Goal: Check status: Check status

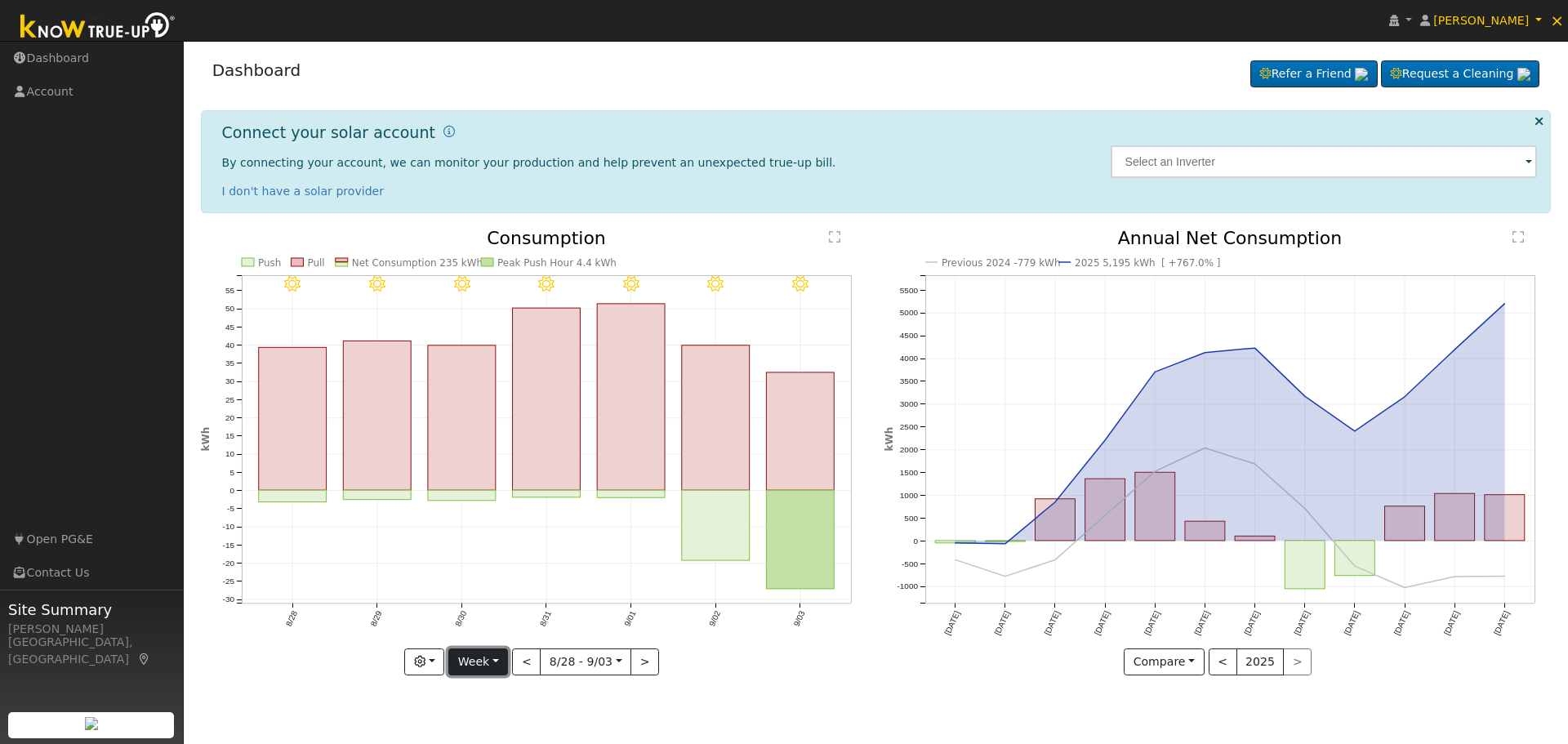
click at [493, 663] on button "Week" at bounding box center [478, 662] width 60 height 28
click at [505, 599] on link "Year" at bounding box center [506, 605] width 113 height 23
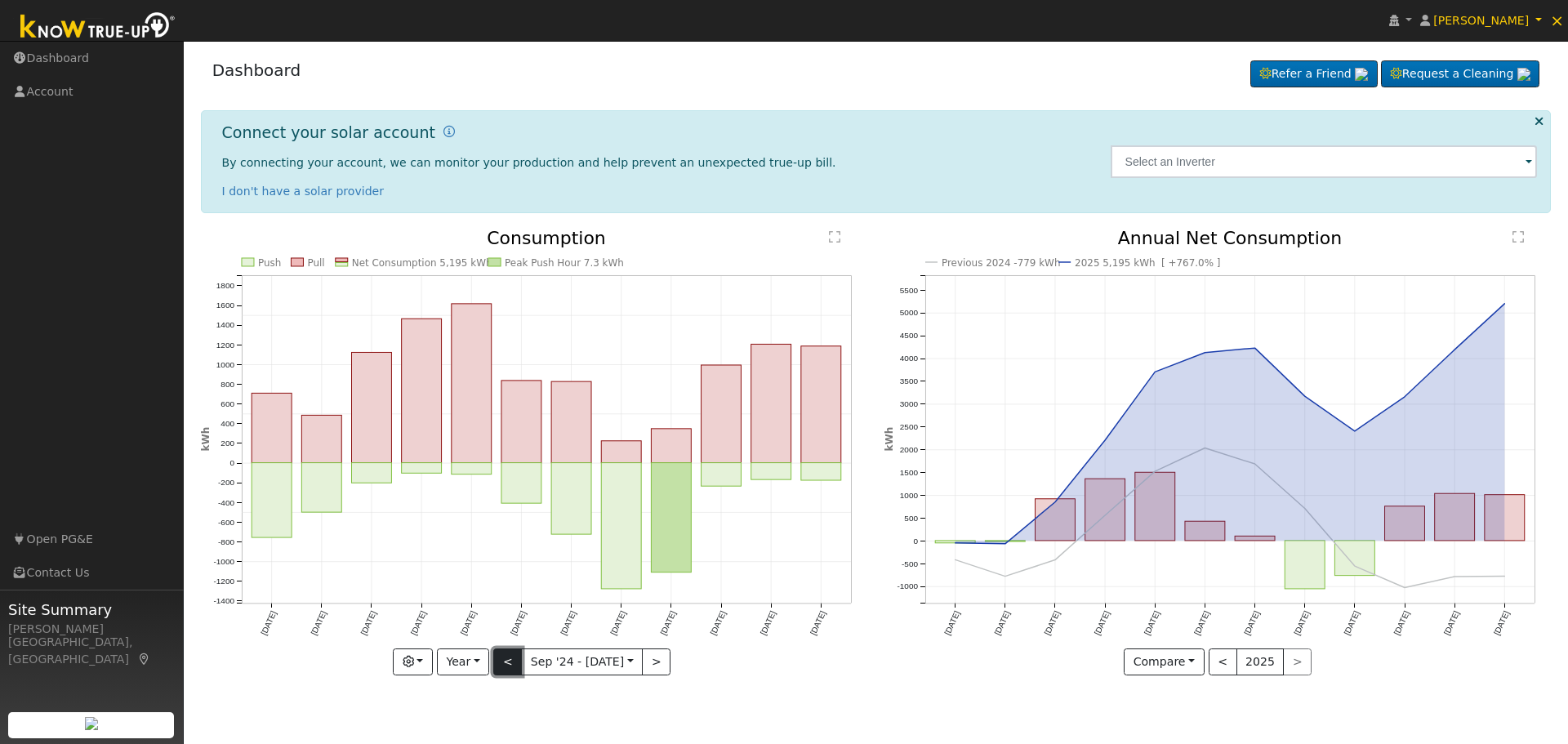
click at [507, 656] on button "<" at bounding box center [507, 662] width 29 height 28
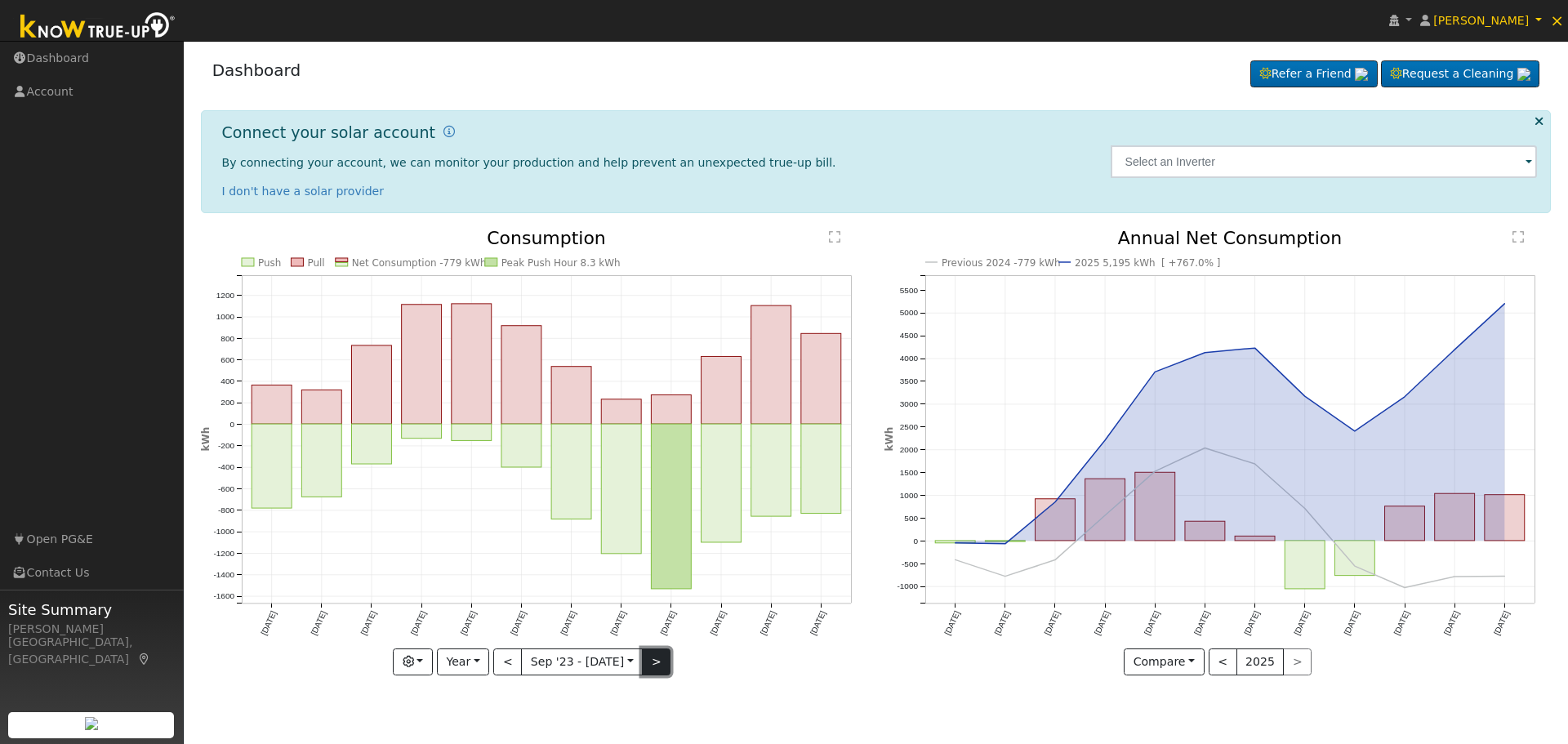
click at [655, 658] on button ">" at bounding box center [656, 662] width 29 height 28
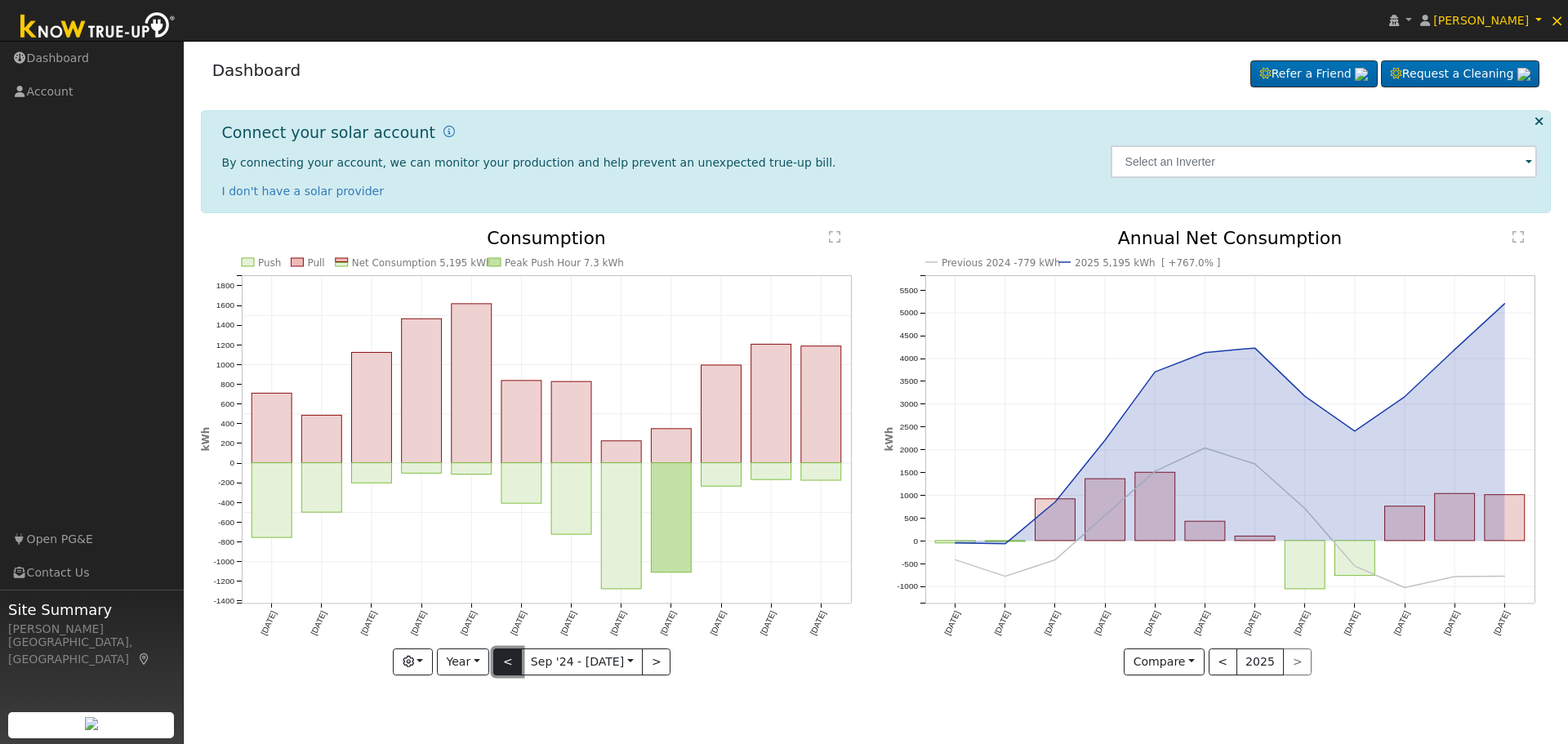
click at [506, 660] on button "<" at bounding box center [507, 662] width 29 height 28
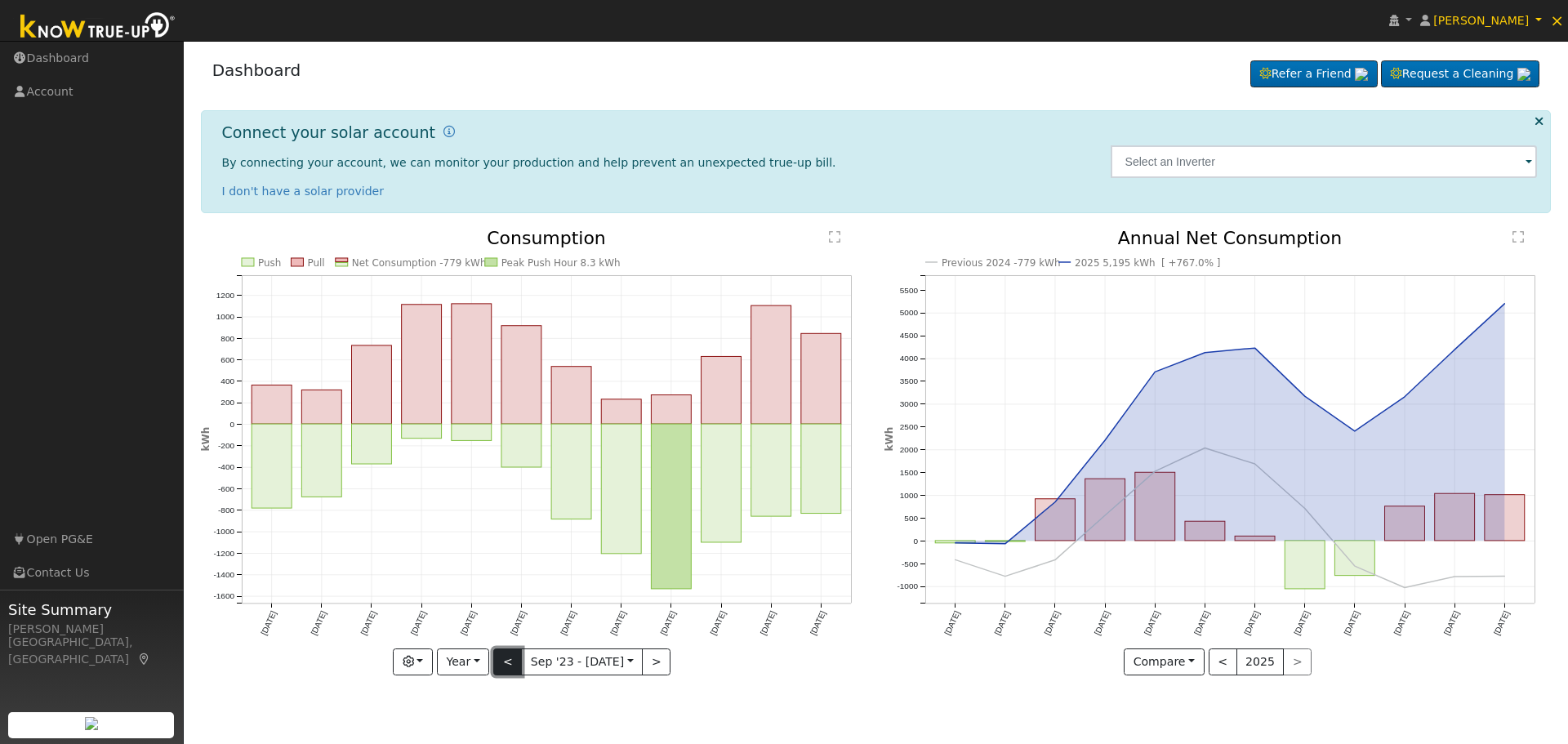
click at [506, 660] on button "<" at bounding box center [507, 662] width 29 height 28
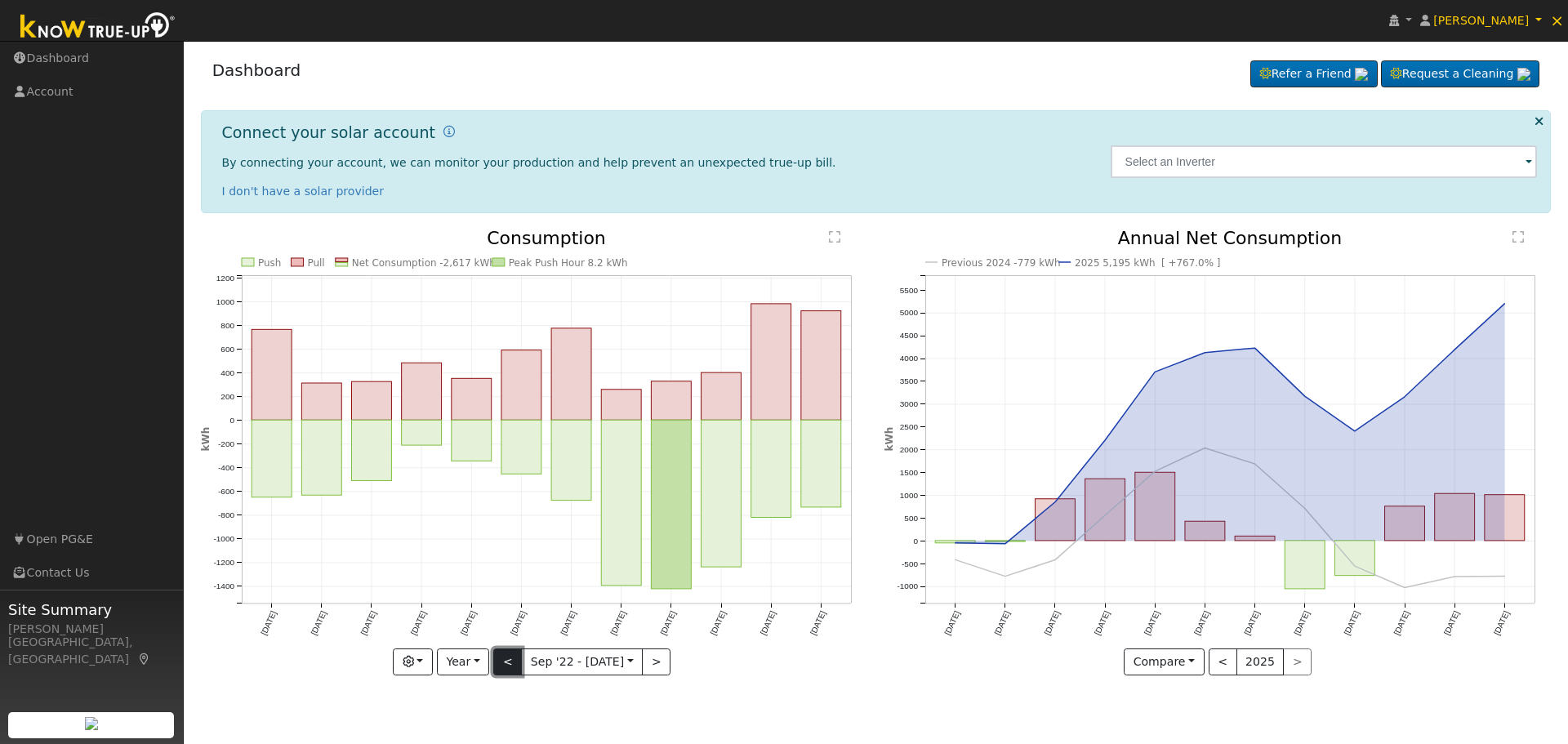
click at [506, 660] on button "<" at bounding box center [507, 662] width 29 height 28
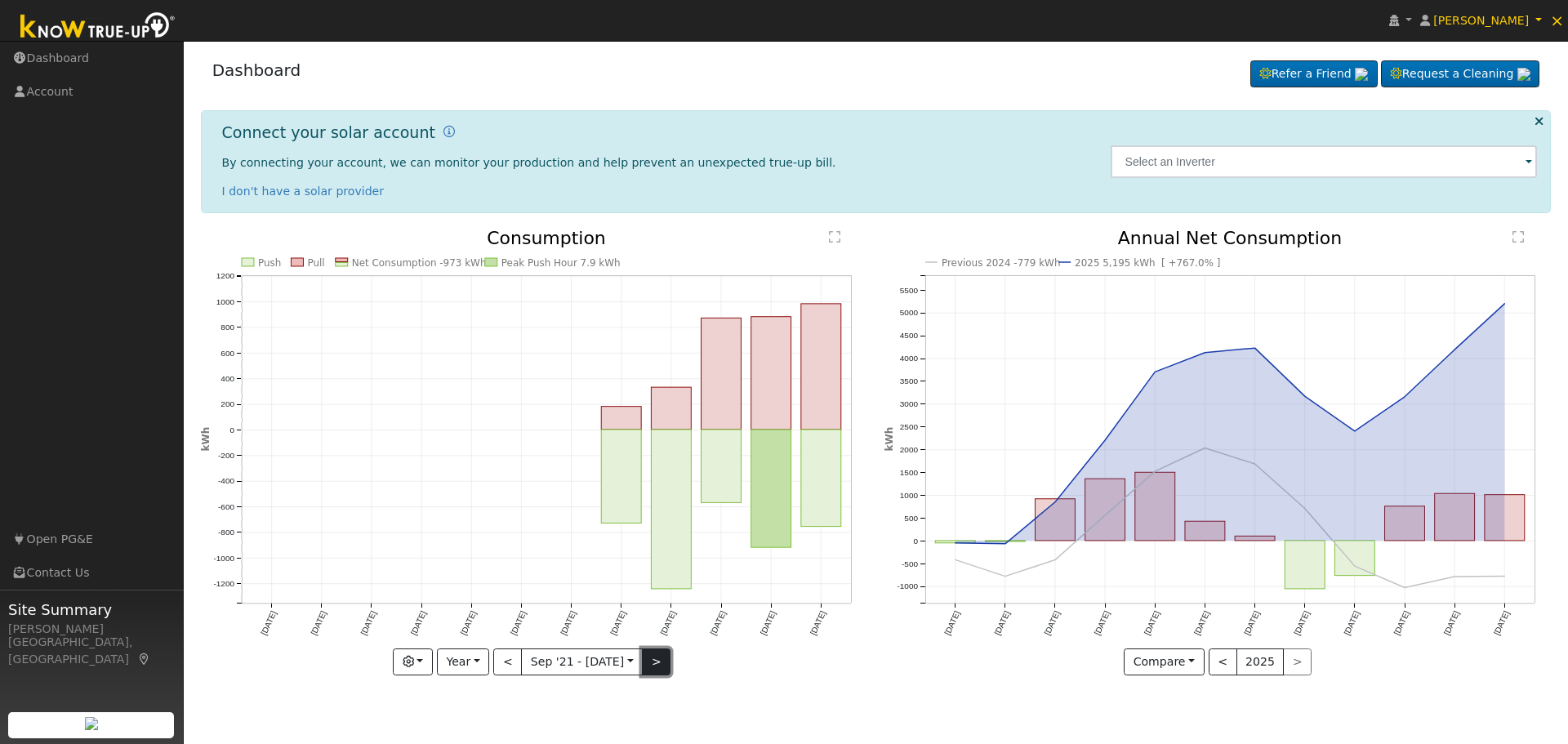
click at [659, 663] on button ">" at bounding box center [656, 662] width 29 height 28
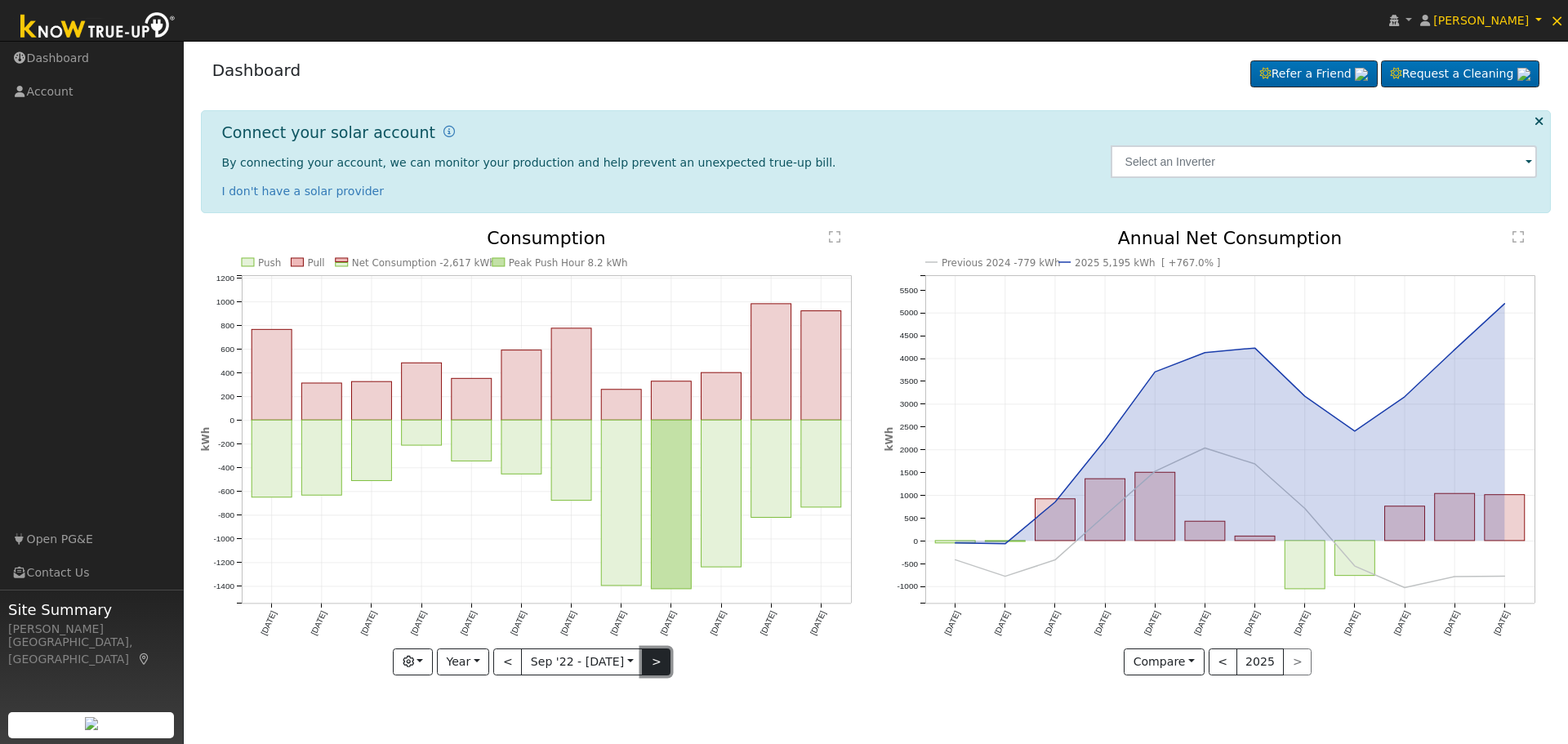
click at [659, 663] on button ">" at bounding box center [656, 662] width 29 height 28
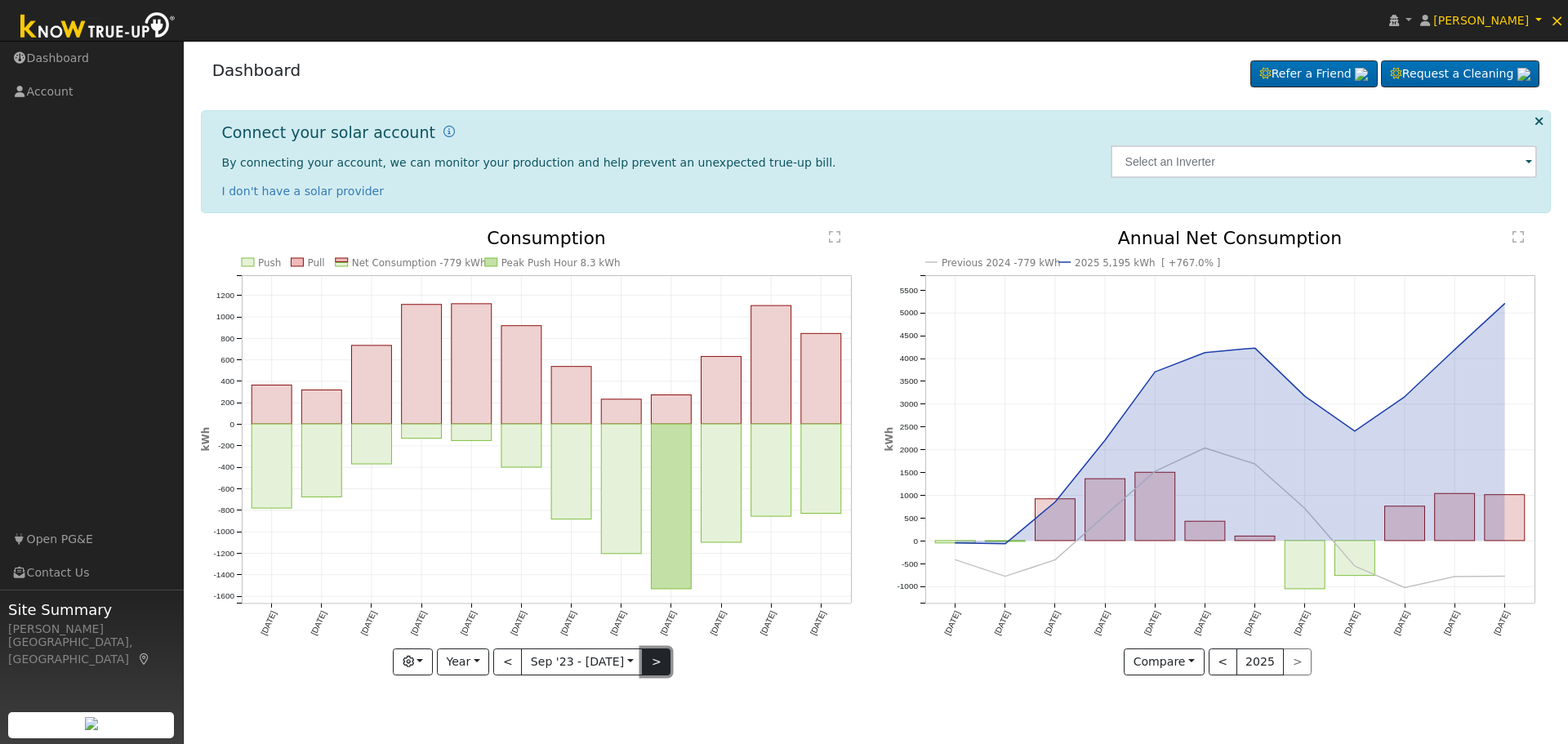
click at [659, 663] on button ">" at bounding box center [656, 662] width 29 height 28
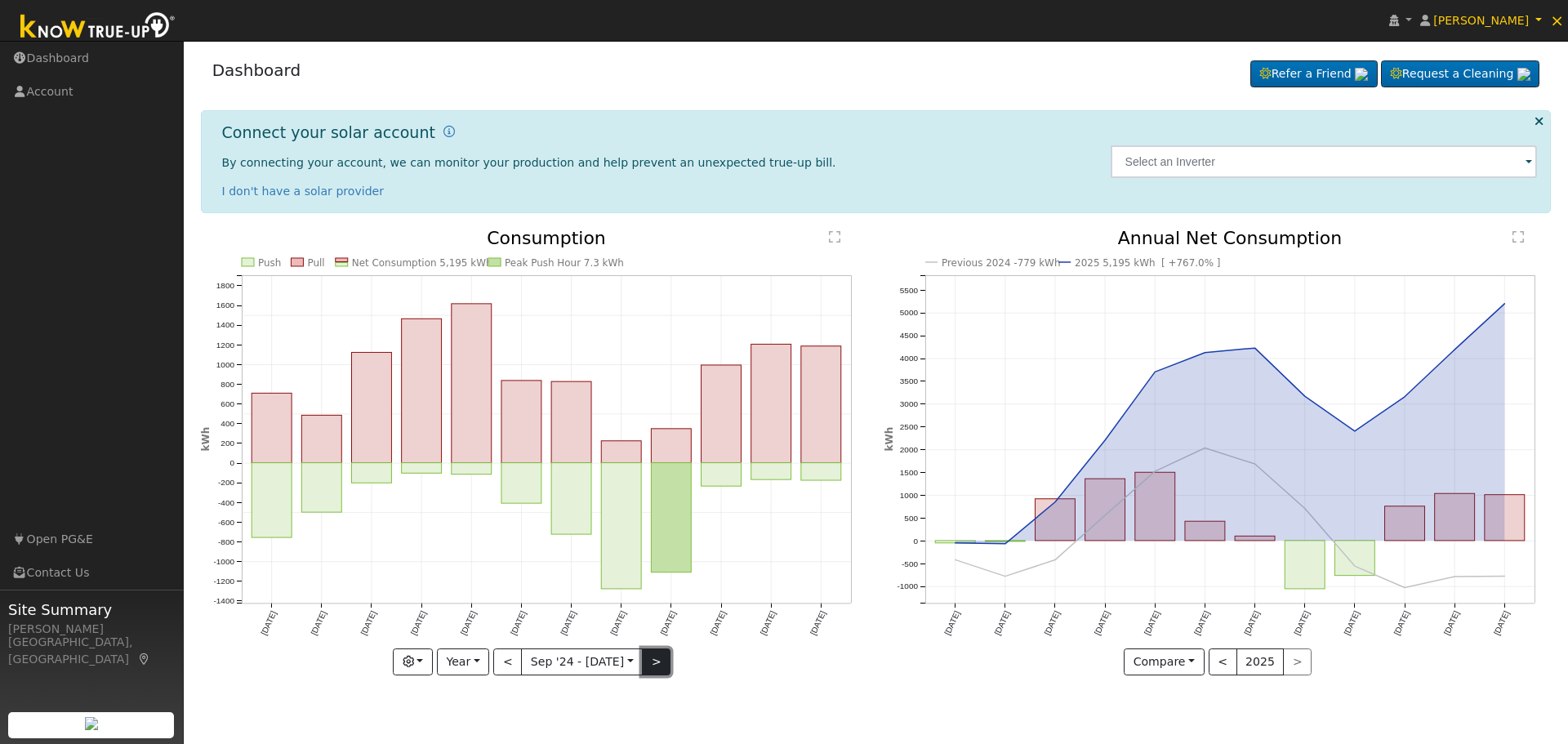
click at [659, 663] on button ">" at bounding box center [656, 662] width 29 height 28
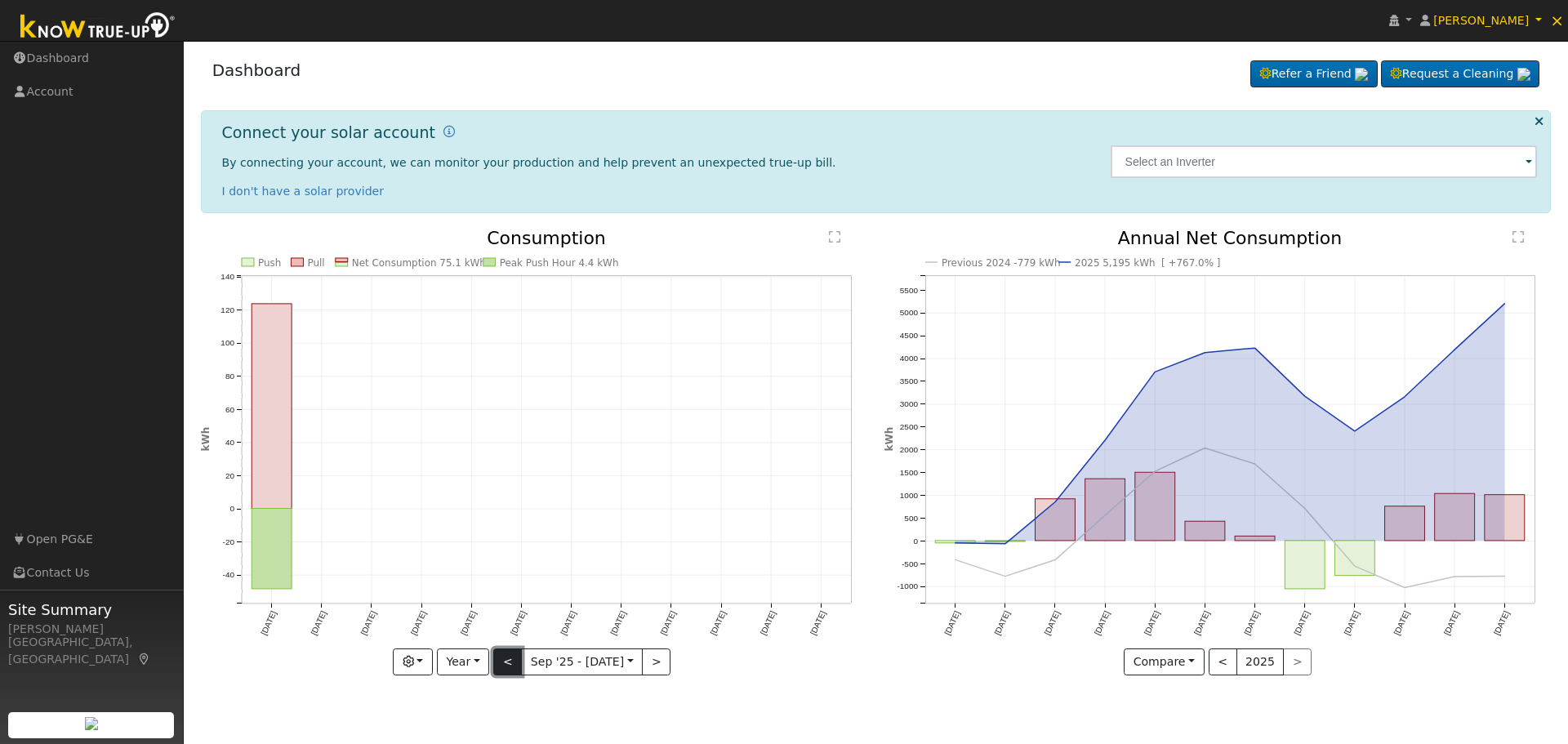
click at [513, 659] on button "<" at bounding box center [507, 662] width 29 height 28
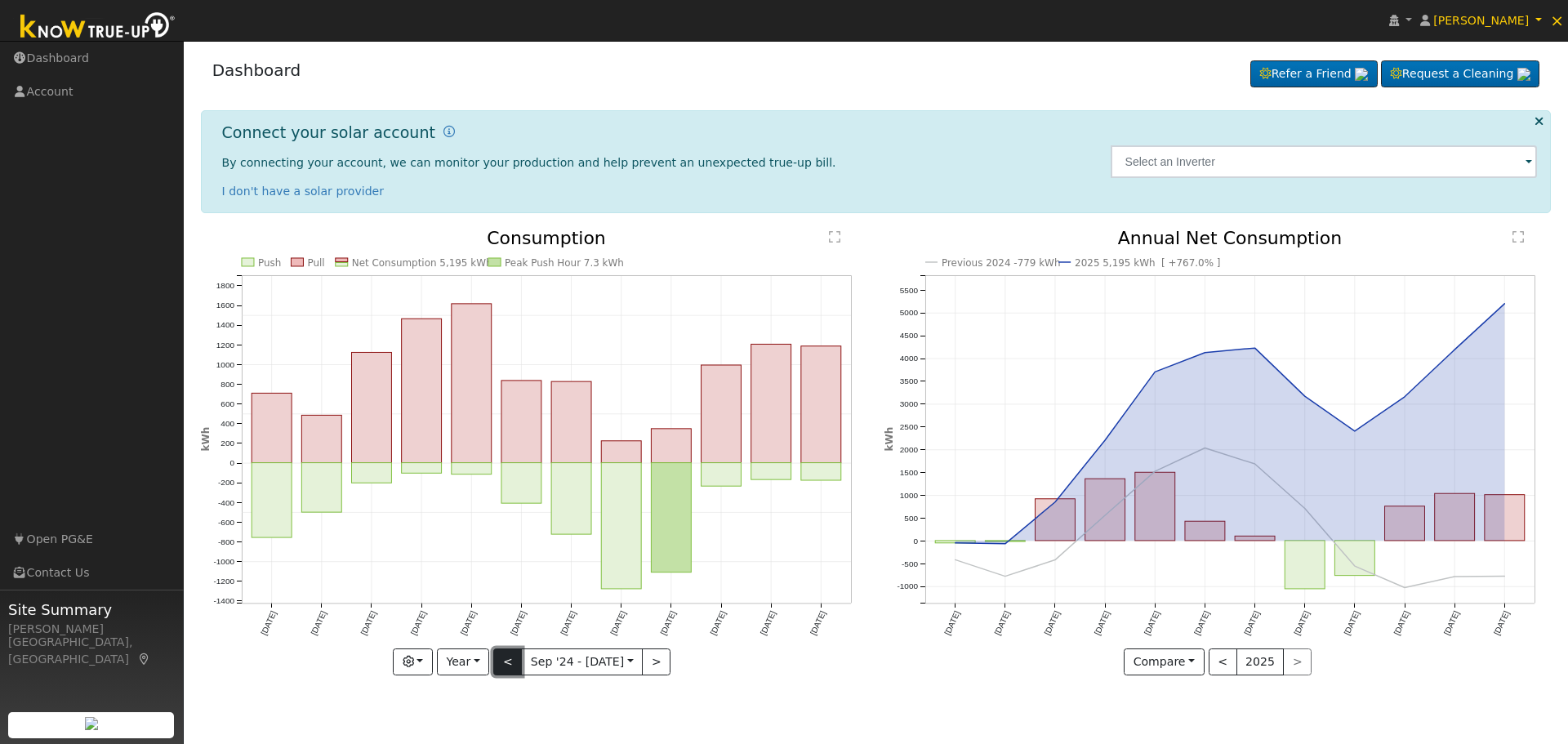
click at [511, 654] on button "<" at bounding box center [507, 662] width 29 height 28
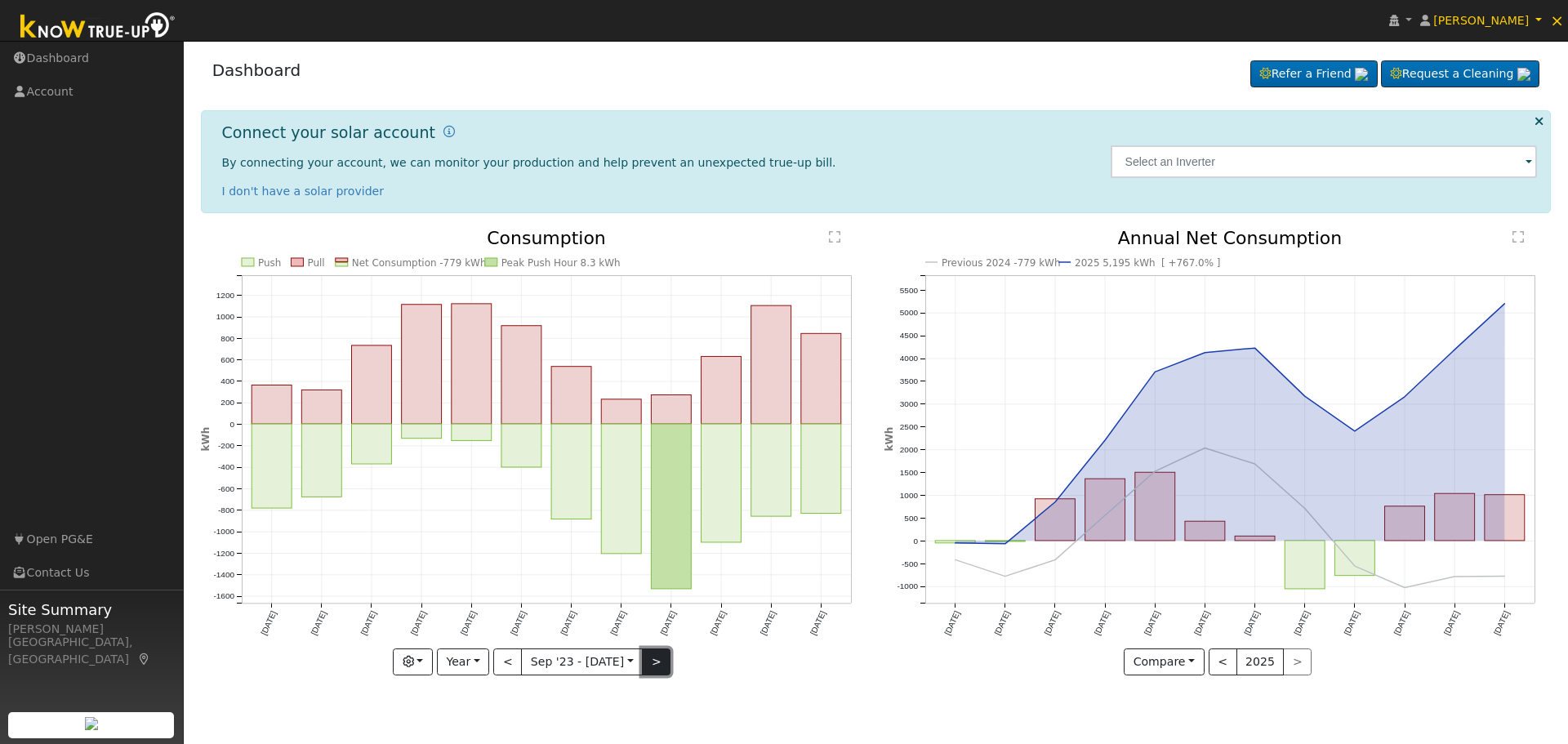
click at [659, 671] on button ">" at bounding box center [656, 662] width 29 height 28
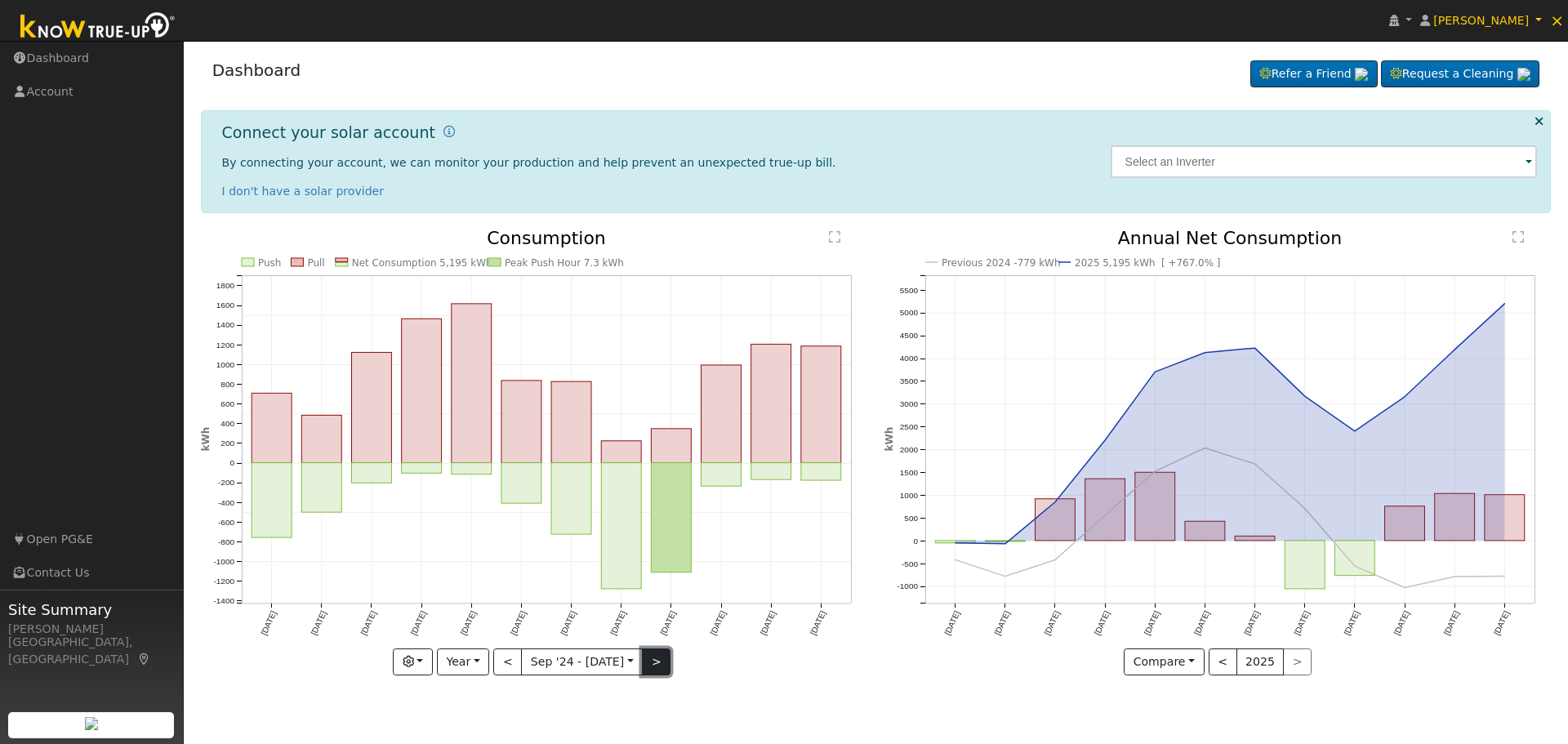
click at [655, 667] on button ">" at bounding box center [656, 662] width 29 height 28
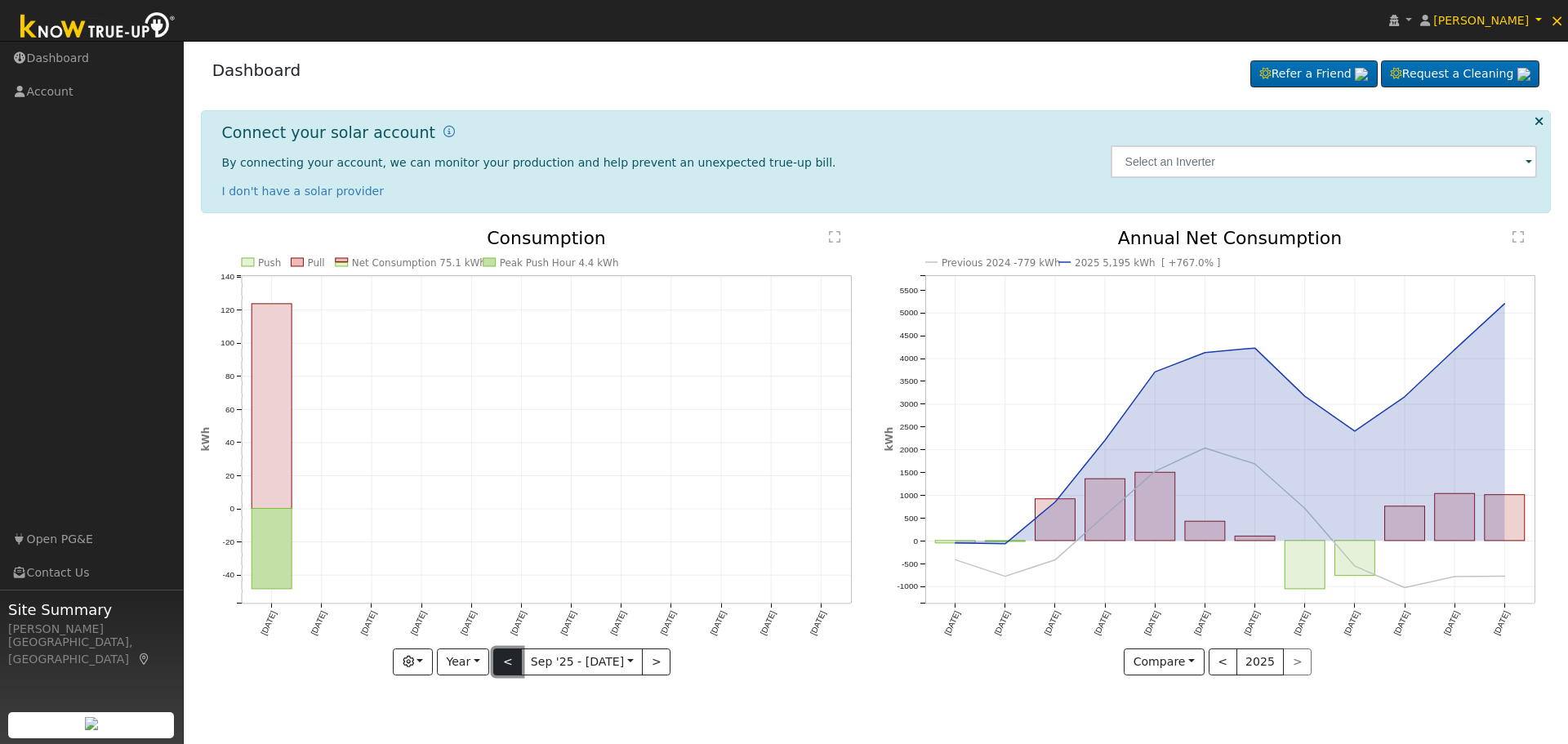
click at [512, 660] on button "<" at bounding box center [507, 662] width 29 height 28
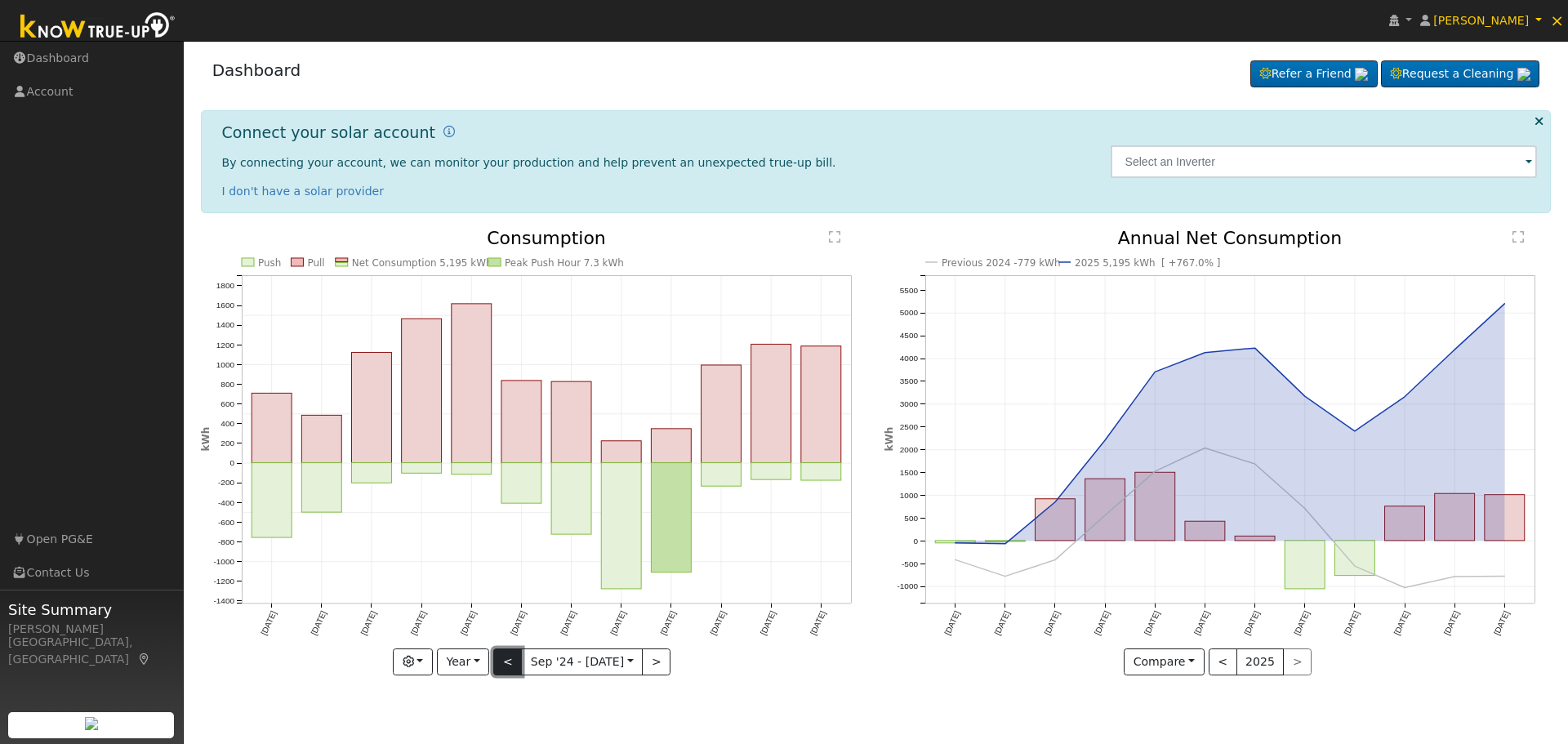
click at [512, 660] on button "<" at bounding box center [507, 662] width 29 height 28
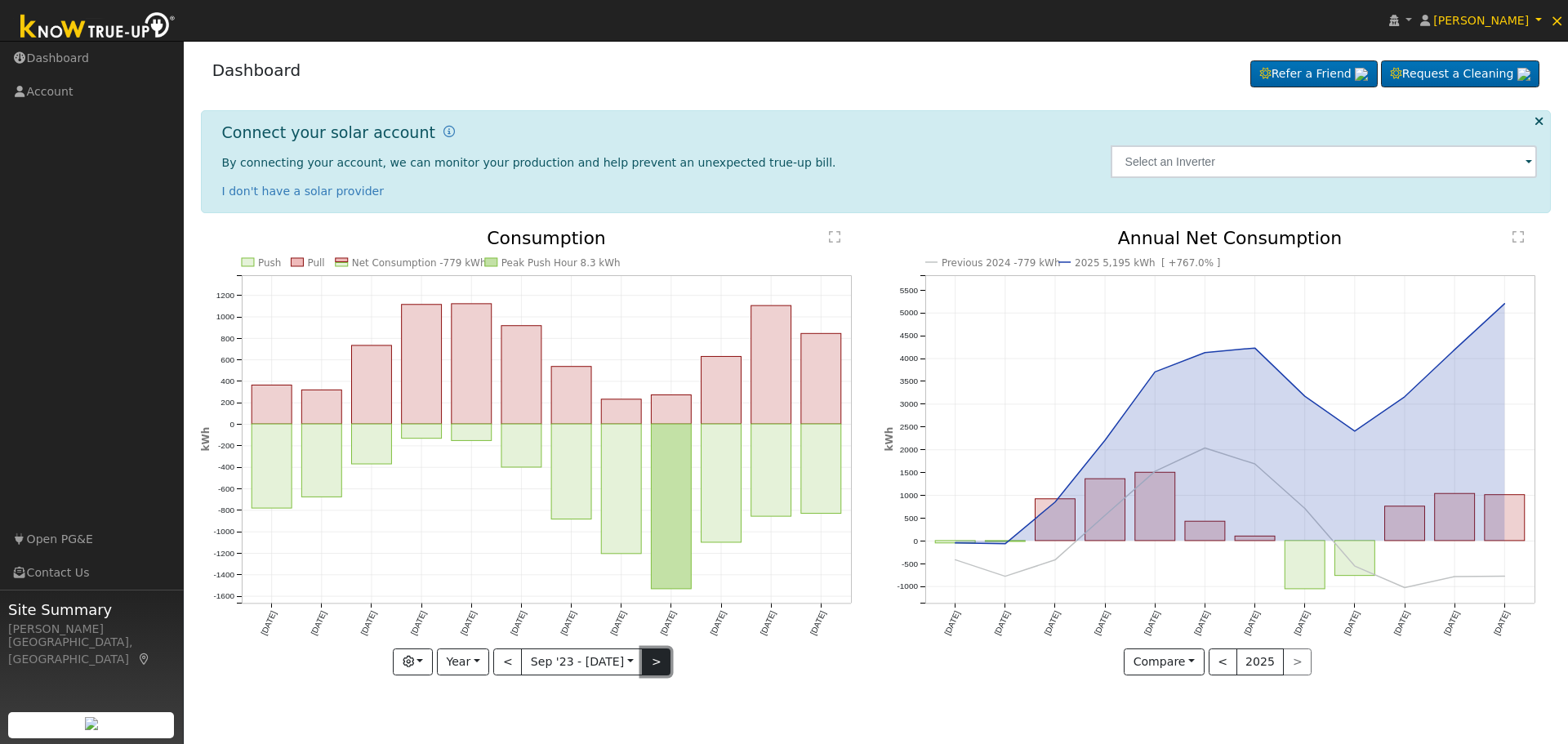
click at [652, 664] on button ">" at bounding box center [656, 662] width 29 height 28
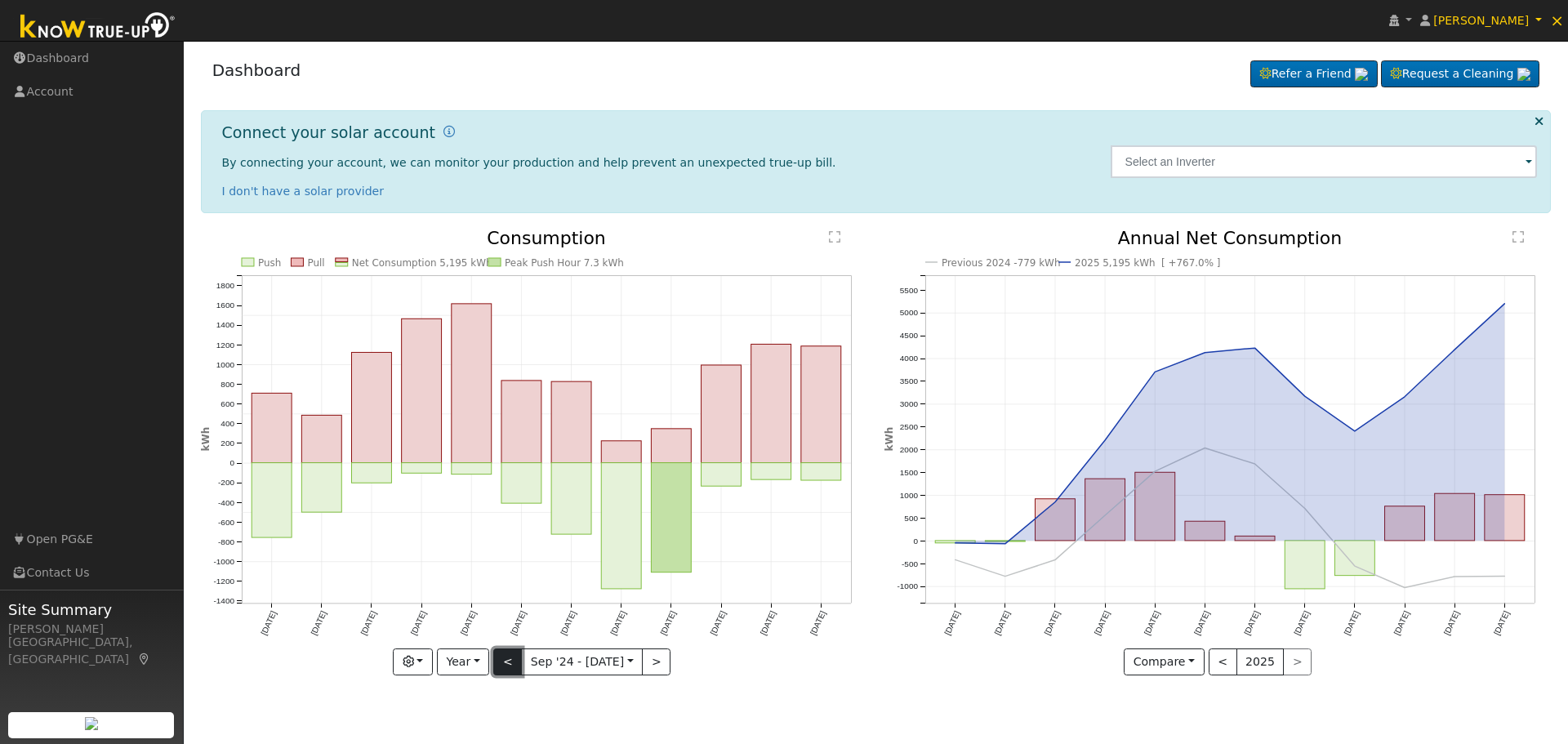
click at [513, 658] on button "<" at bounding box center [507, 662] width 29 height 28
type input "[DATE]"
